Goal: Navigation & Orientation: Find specific page/section

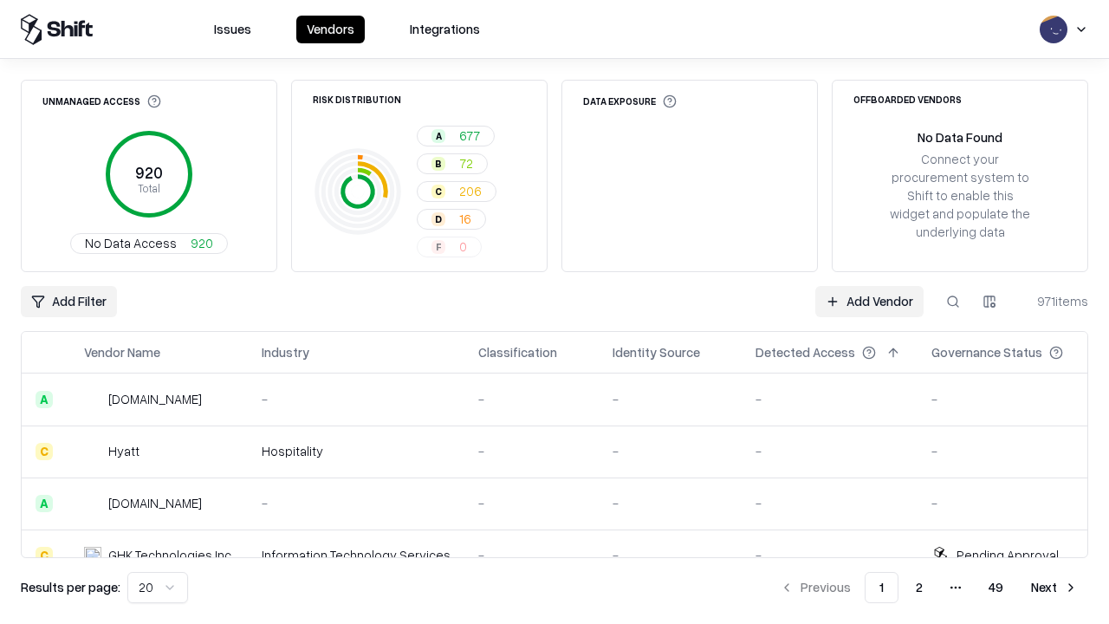
click at [158, 588] on html "Issues Vendors Integrations Unmanaged Access 920 Total No Data Access 920 Risk …" at bounding box center [554, 312] width 1109 height 624
click at [1055, 588] on button "Next" at bounding box center [1055, 587] width 68 height 31
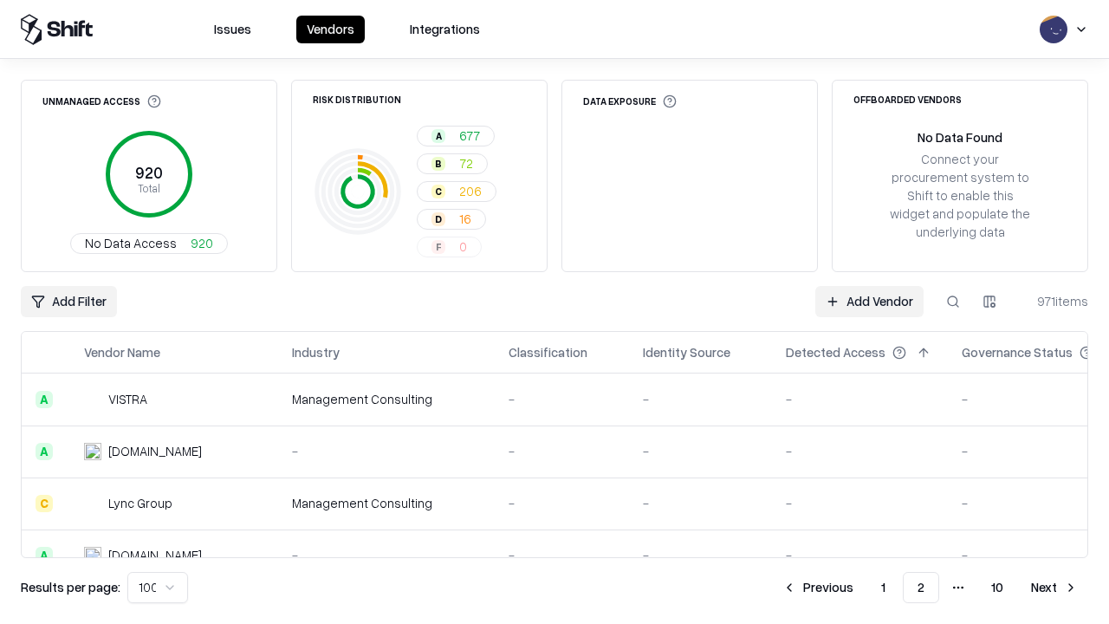
click at [1055, 588] on button "Next" at bounding box center [1055, 587] width 68 height 31
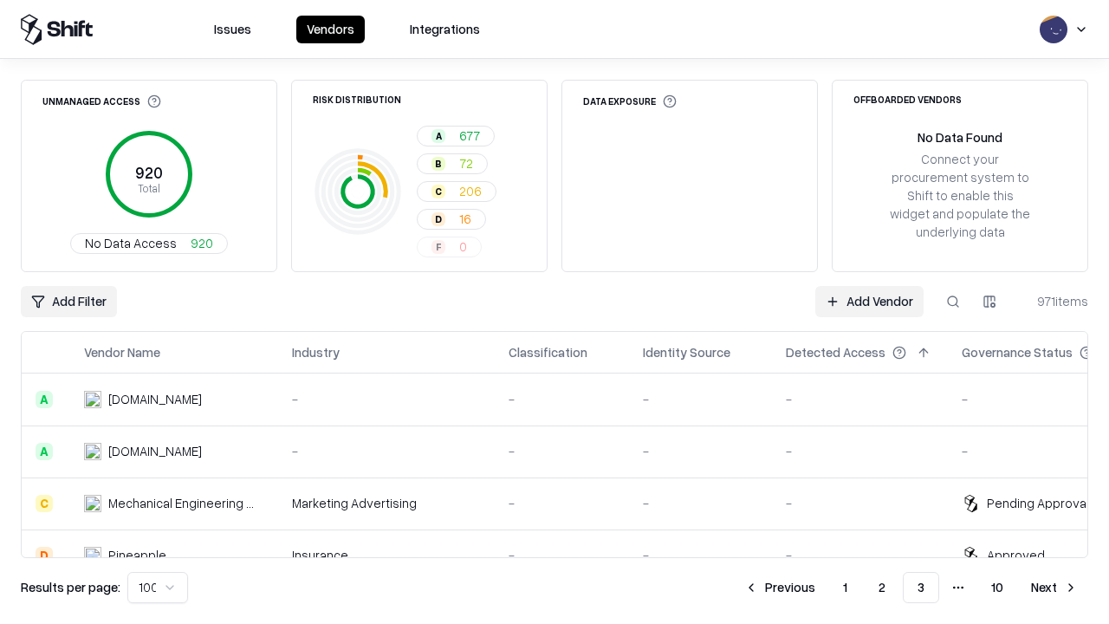
click at [1055, 588] on button "Next" at bounding box center [1055, 587] width 68 height 31
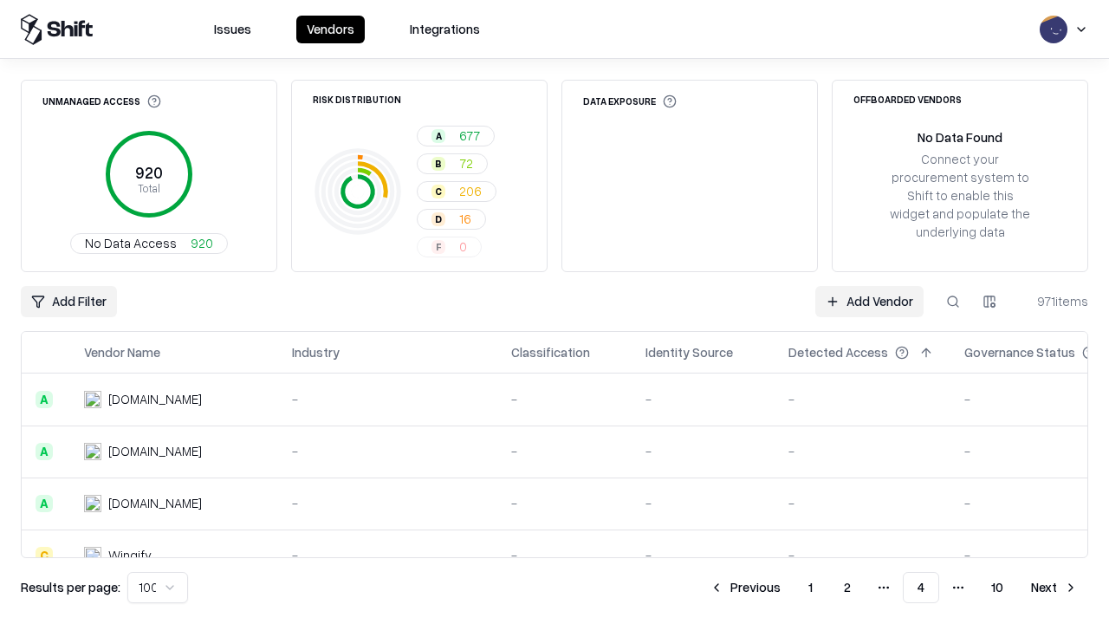
click at [1055, 588] on button "Next" at bounding box center [1055, 587] width 68 height 31
